Goal: Browse casually

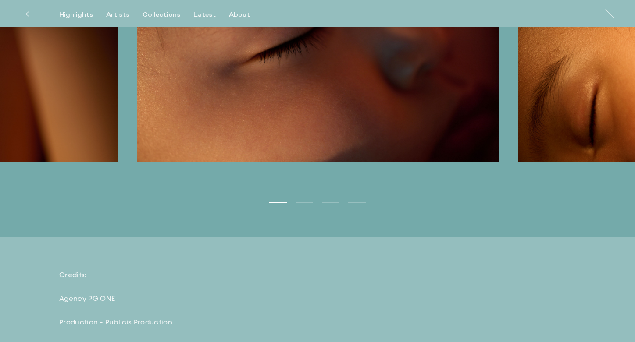
scroll to position [1637, 0]
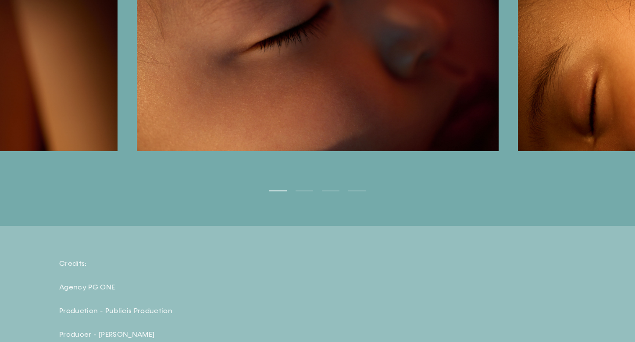
click at [584, 154] on button "Next" at bounding box center [475, 62] width 317 height 184
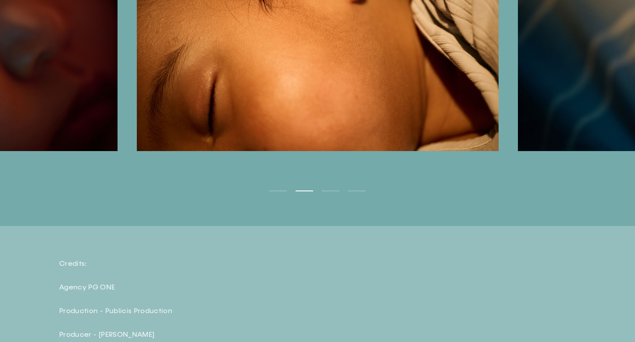
click at [584, 154] on button "Next" at bounding box center [475, 62] width 317 height 184
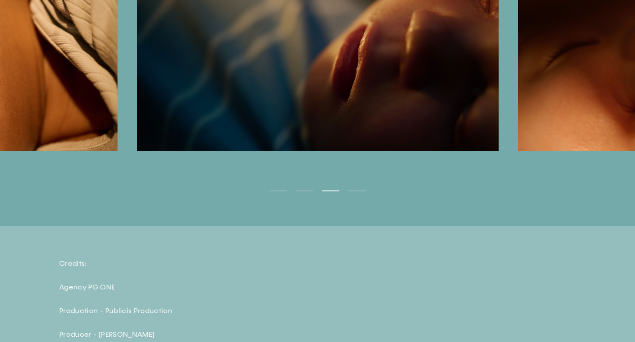
click at [584, 154] on button "Next" at bounding box center [475, 62] width 317 height 184
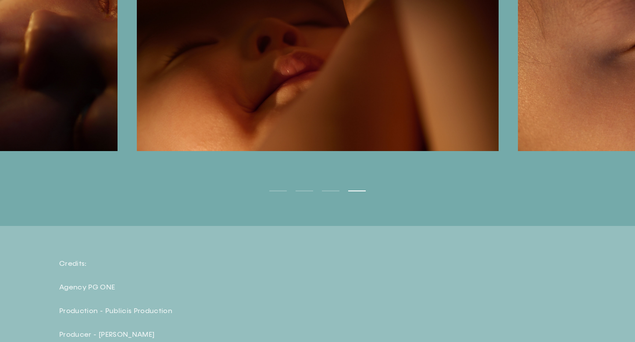
click at [584, 154] on button "Next" at bounding box center [475, 62] width 317 height 184
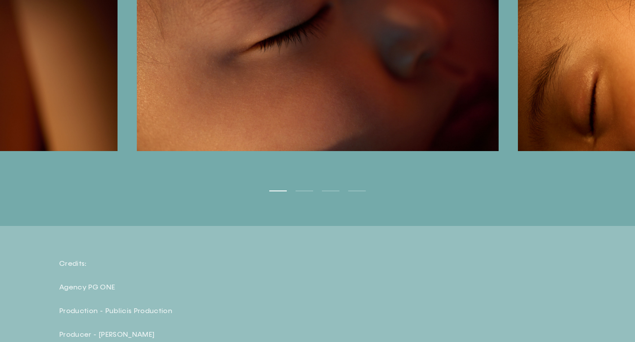
click at [584, 154] on button "Next" at bounding box center [475, 62] width 317 height 184
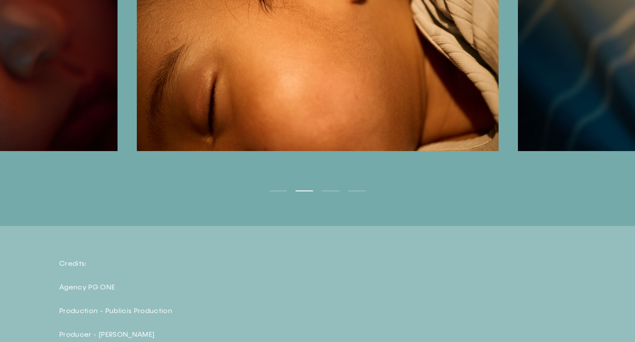
click at [584, 154] on button "Next" at bounding box center [475, 62] width 317 height 184
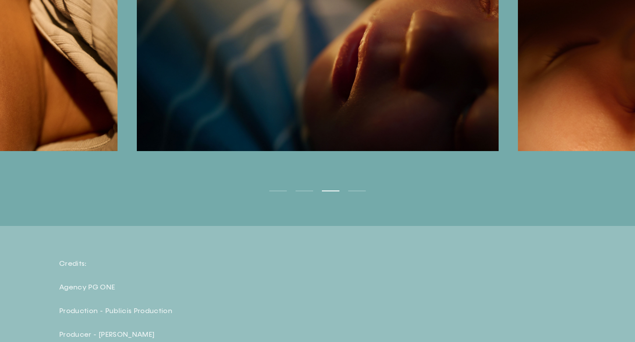
click at [584, 154] on button "Next" at bounding box center [475, 62] width 317 height 184
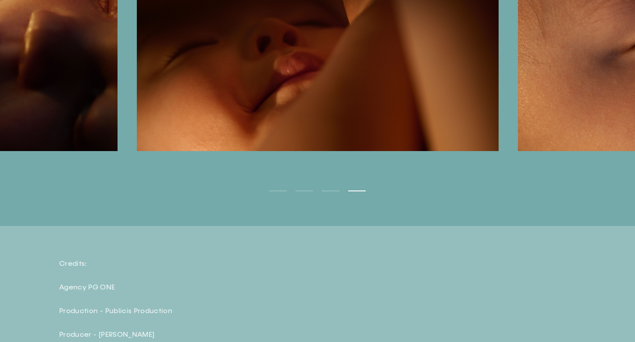
click at [584, 154] on button "Next" at bounding box center [475, 62] width 317 height 184
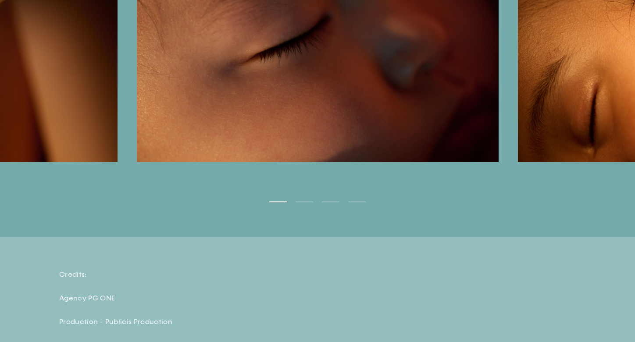
scroll to position [1605, 0]
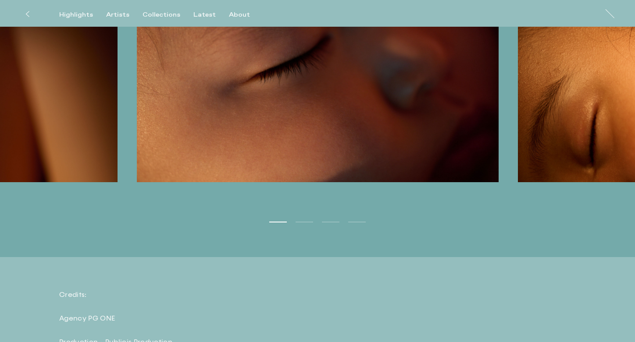
click at [584, 185] on button "Next" at bounding box center [475, 93] width 317 height 184
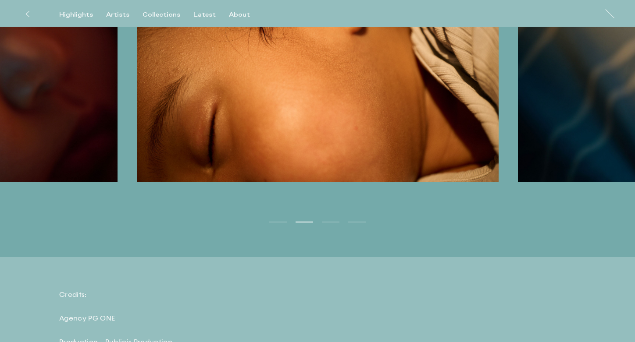
click at [584, 185] on button "Next" at bounding box center [475, 93] width 317 height 184
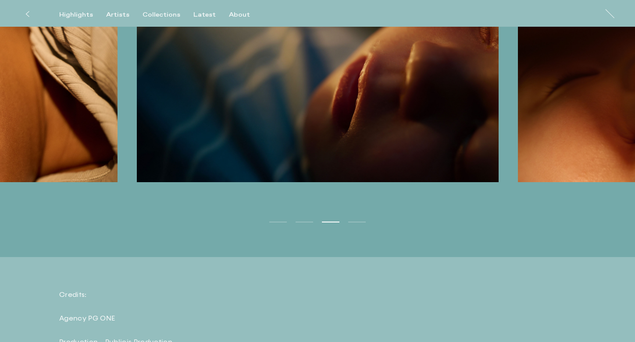
click at [584, 185] on button "Next" at bounding box center [475, 93] width 317 height 184
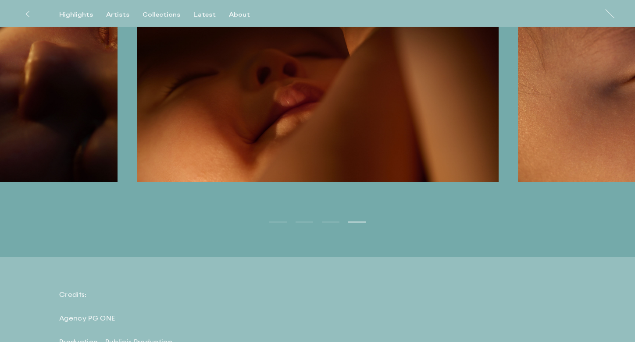
click at [584, 185] on button "Next" at bounding box center [475, 93] width 317 height 184
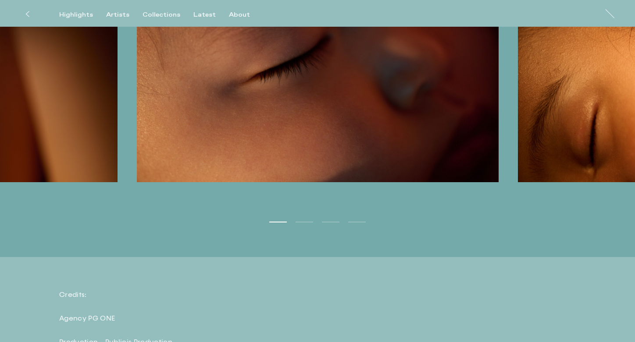
click at [584, 185] on button "Next" at bounding box center [475, 93] width 317 height 184
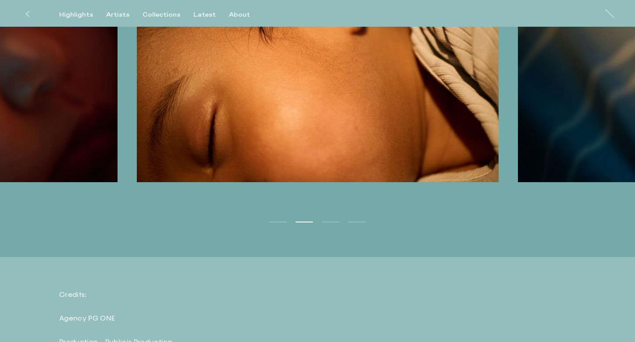
click at [584, 185] on button "Next" at bounding box center [475, 93] width 317 height 184
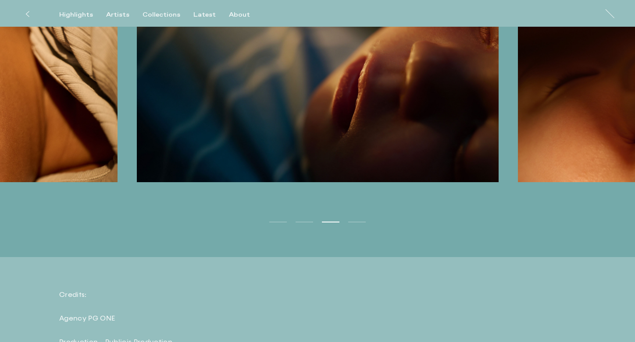
click at [528, 185] on button "Next" at bounding box center [475, 93] width 317 height 184
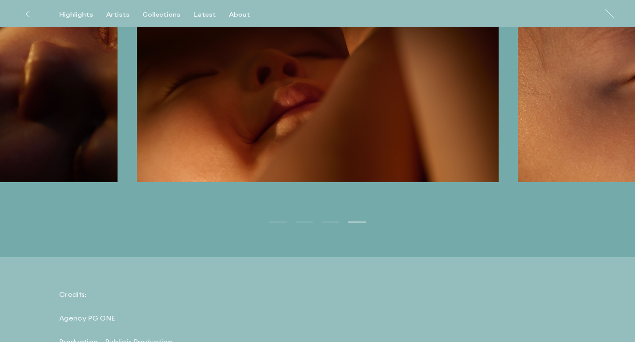
click at [528, 185] on button "Next" at bounding box center [475, 93] width 317 height 184
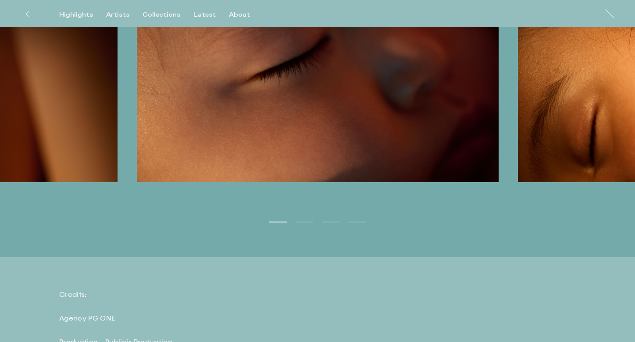
click at [528, 185] on button "Next" at bounding box center [475, 93] width 317 height 184
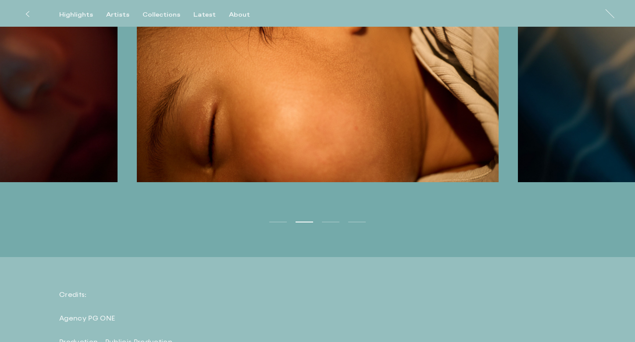
click at [528, 185] on button "Next" at bounding box center [475, 93] width 317 height 184
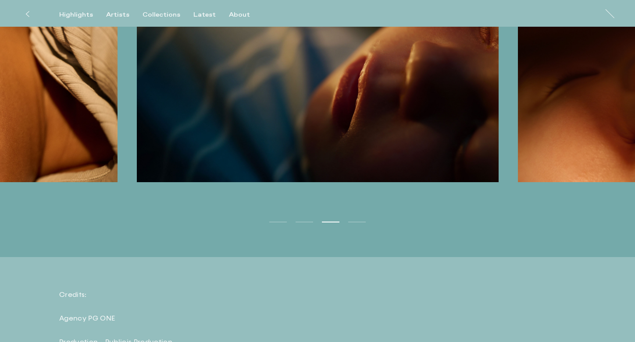
click at [528, 185] on button "Next" at bounding box center [475, 93] width 317 height 184
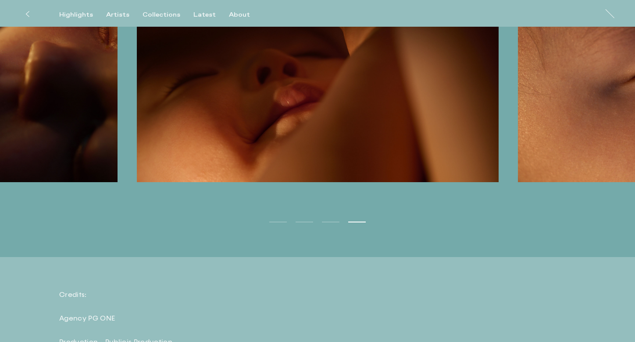
click at [528, 185] on button "Next" at bounding box center [475, 93] width 317 height 184
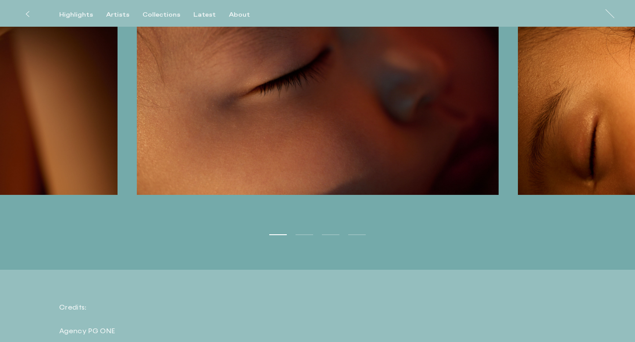
scroll to position [1594, 0]
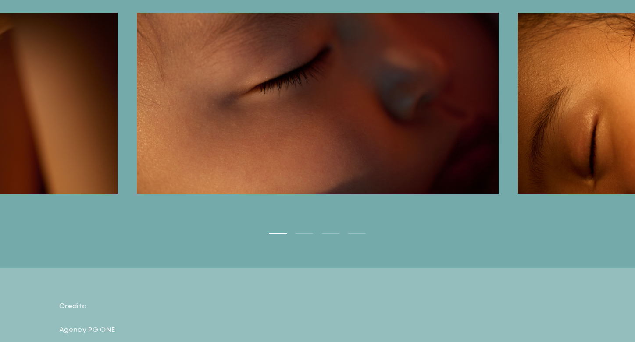
click at [566, 197] on button "Next" at bounding box center [475, 105] width 317 height 184
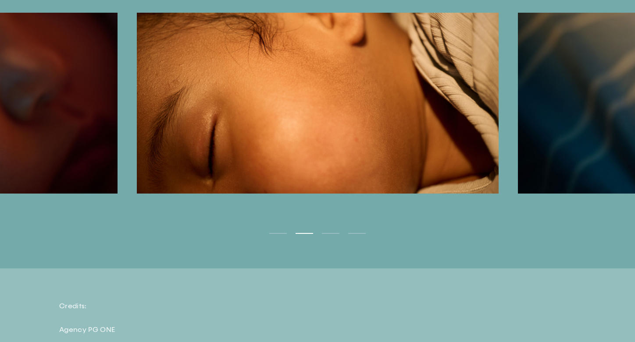
click at [566, 197] on button "Next" at bounding box center [475, 105] width 317 height 184
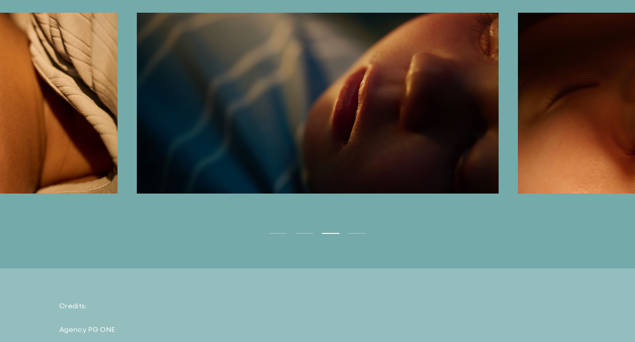
click at [566, 197] on button "Next" at bounding box center [475, 105] width 317 height 184
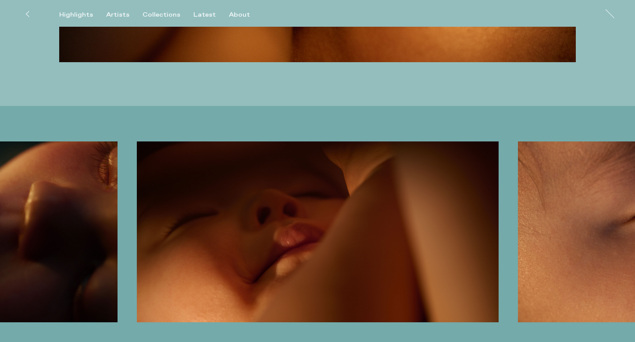
scroll to position [1460, 0]
